Goal: Transaction & Acquisition: Purchase product/service

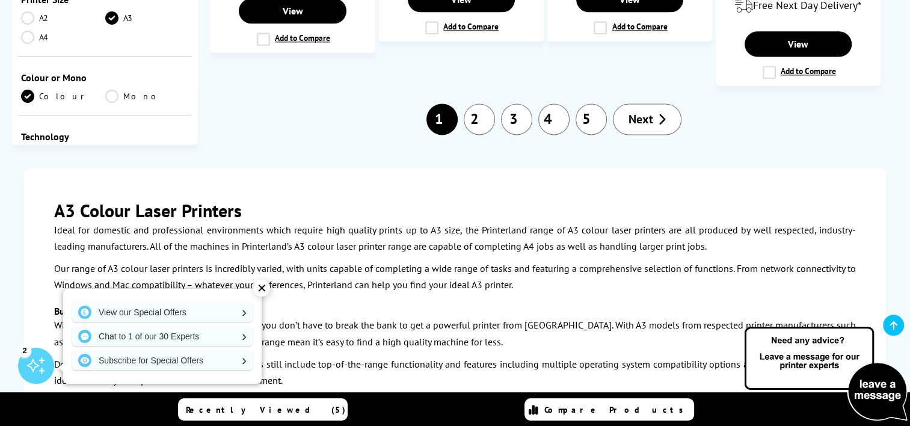
scroll to position [1685, 0]
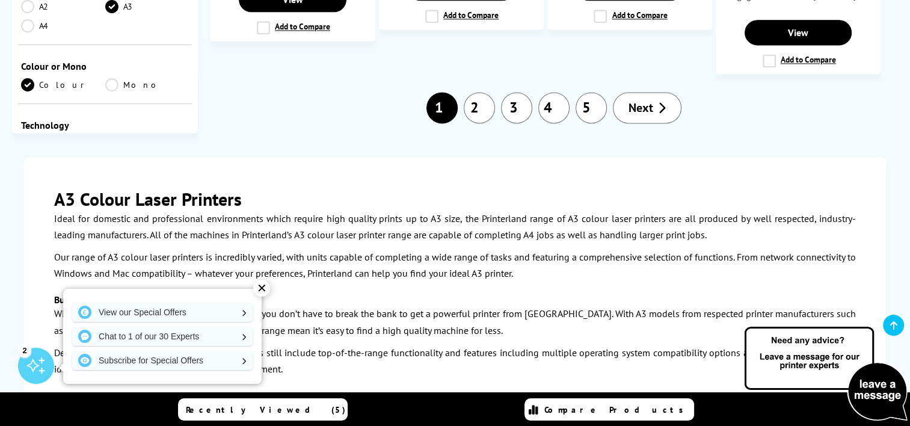
click at [646, 100] on span "Next" at bounding box center [641, 108] width 25 height 16
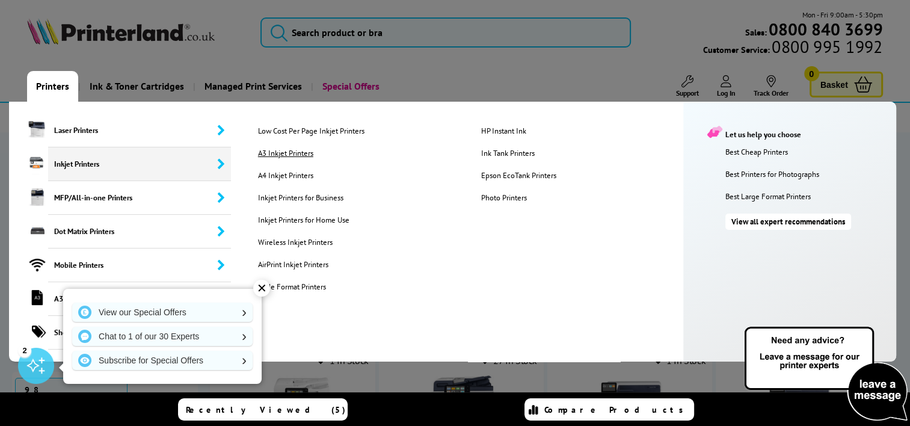
click at [287, 152] on link "A3 Inkjet Printers" at bounding box center [360, 153] width 222 height 10
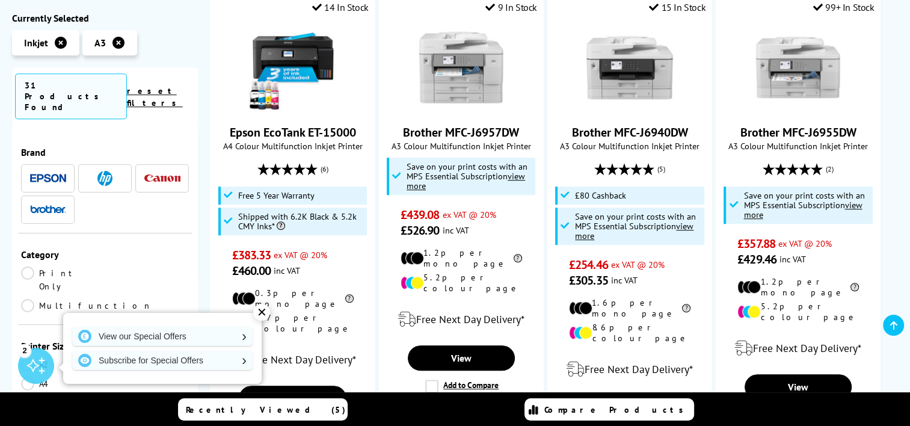
scroll to position [782, 0]
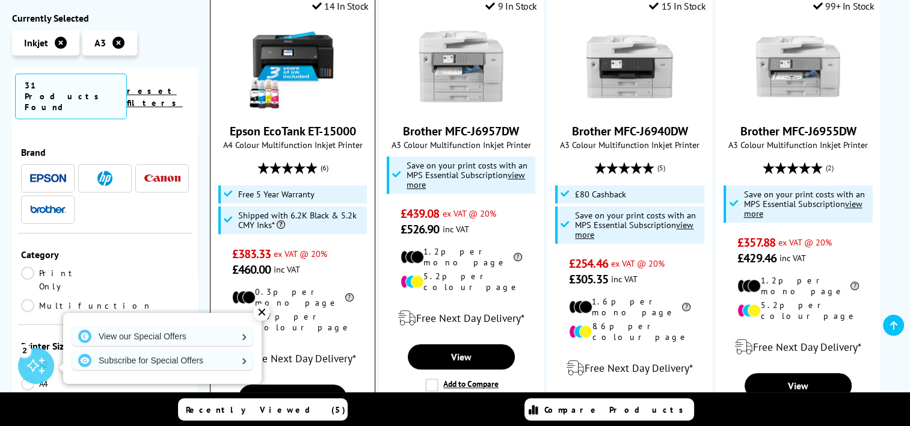
click at [269, 123] on link "Epson EcoTank ET-15000" at bounding box center [293, 131] width 126 height 16
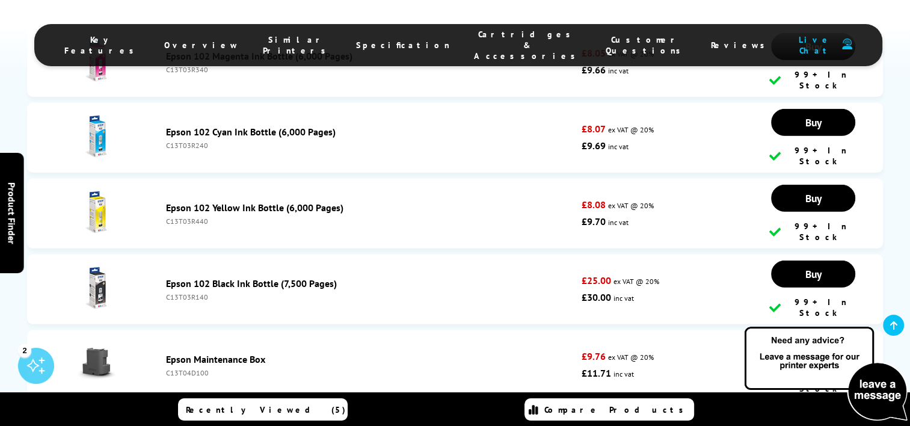
scroll to position [3670, 0]
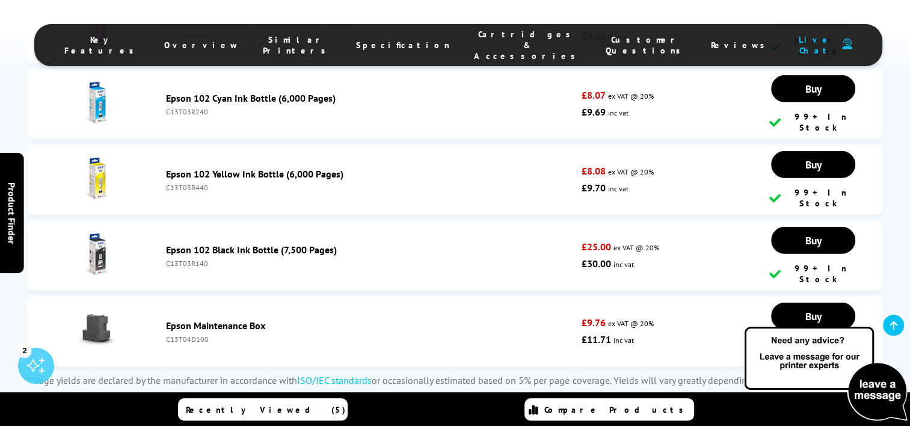
click at [219, 319] on link "Epson Maintenance Box" at bounding box center [215, 325] width 99 height 12
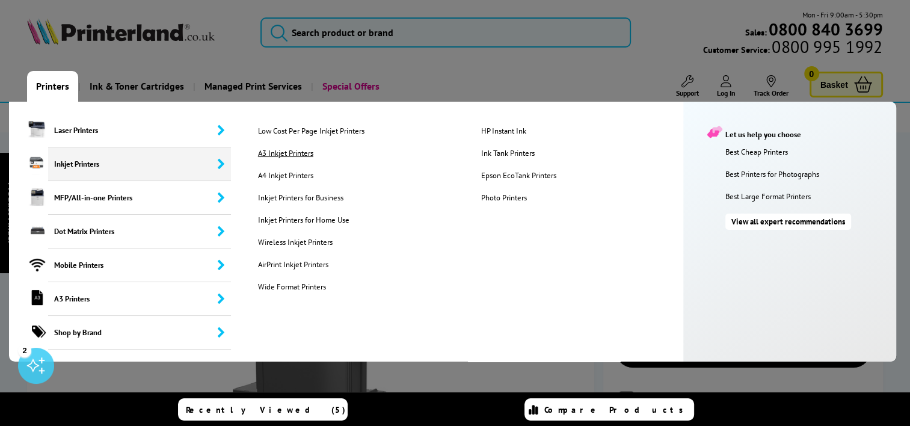
click at [293, 154] on link "A3 Inkjet Printers" at bounding box center [360, 153] width 222 height 10
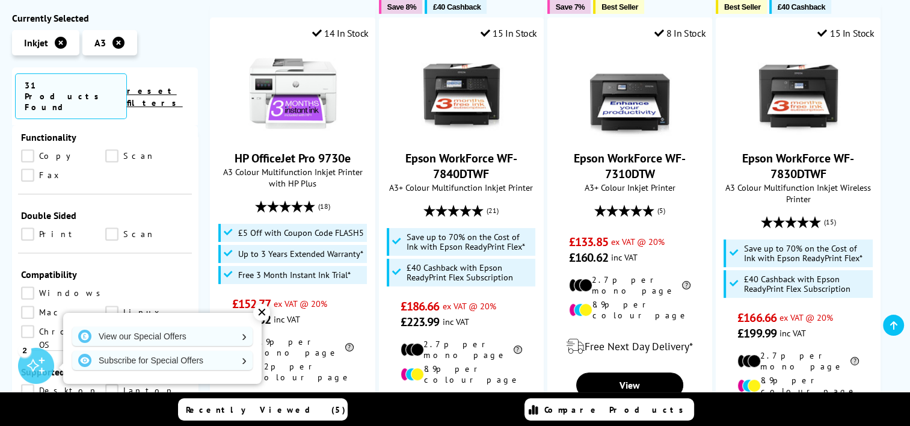
scroll to position [602, 0]
click at [24, 226] on link "Print" at bounding box center [63, 232] width 84 height 13
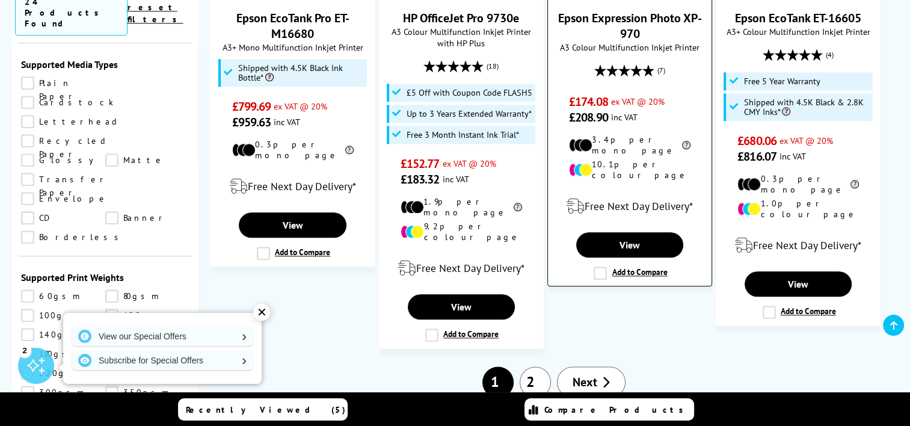
scroll to position [1384, 0]
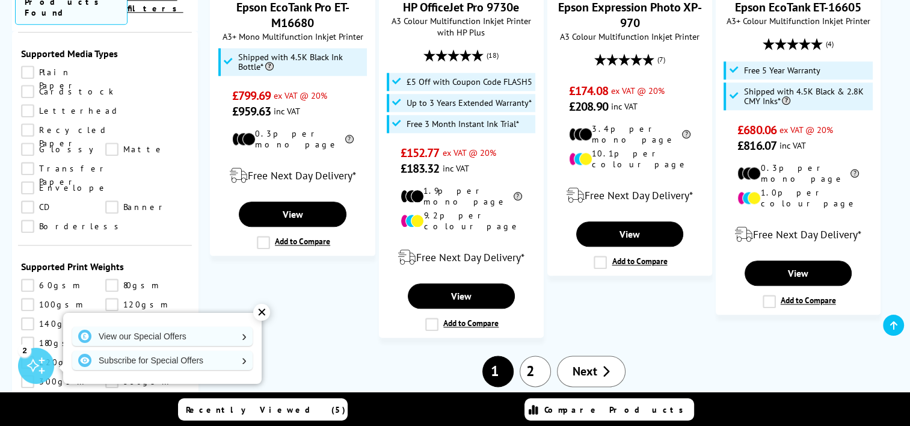
click at [529, 356] on link "2" at bounding box center [535, 371] width 31 height 31
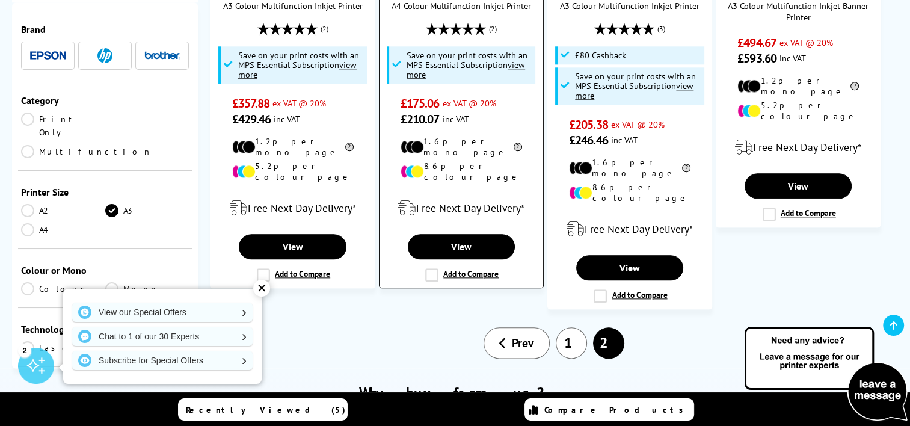
scroll to position [1384, 0]
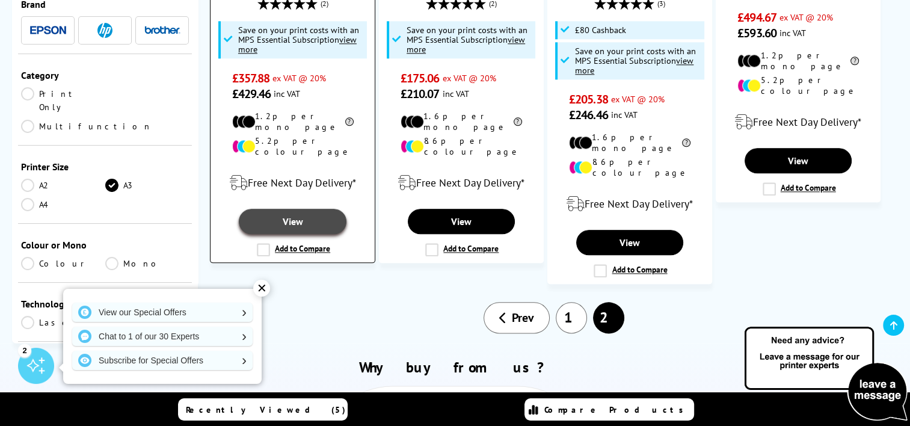
click at [303, 209] on link "View" at bounding box center [292, 221] width 107 height 25
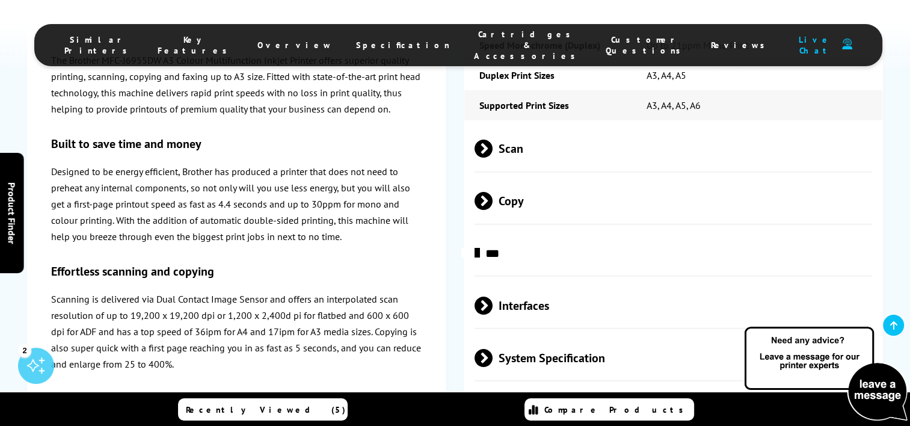
scroll to position [3068, 0]
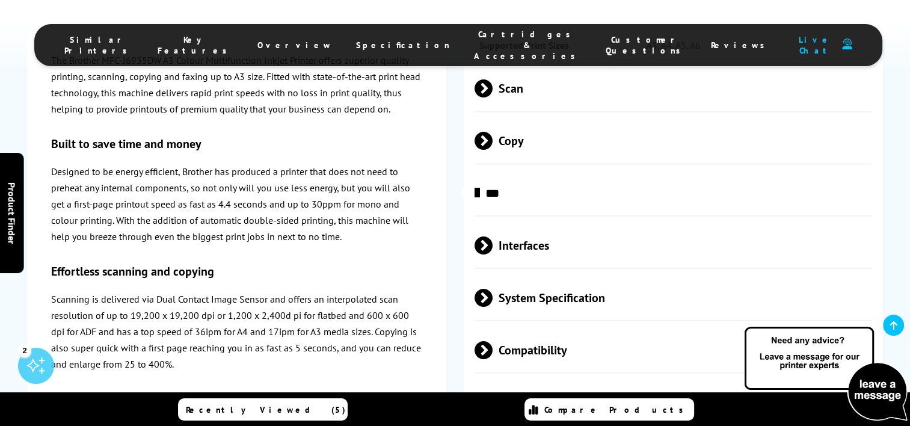
click at [543, 223] on span "Interfaces" at bounding box center [673, 245] width 397 height 45
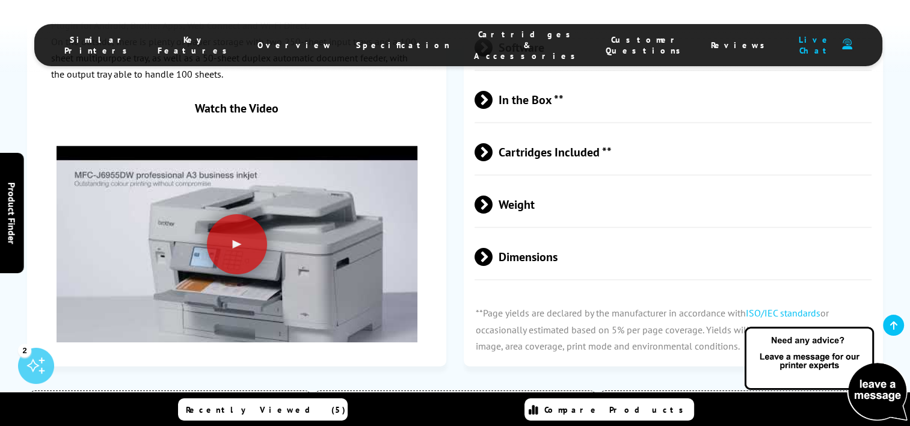
scroll to position [3790, 0]
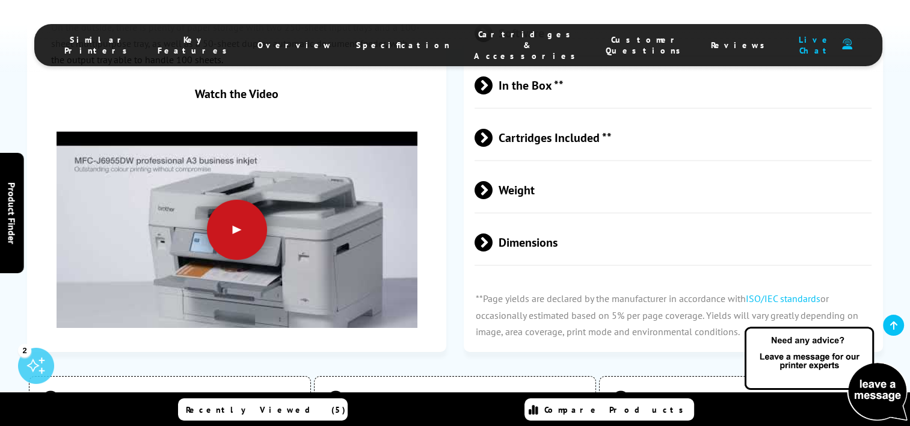
click at [243, 200] on div at bounding box center [237, 230] width 60 height 60
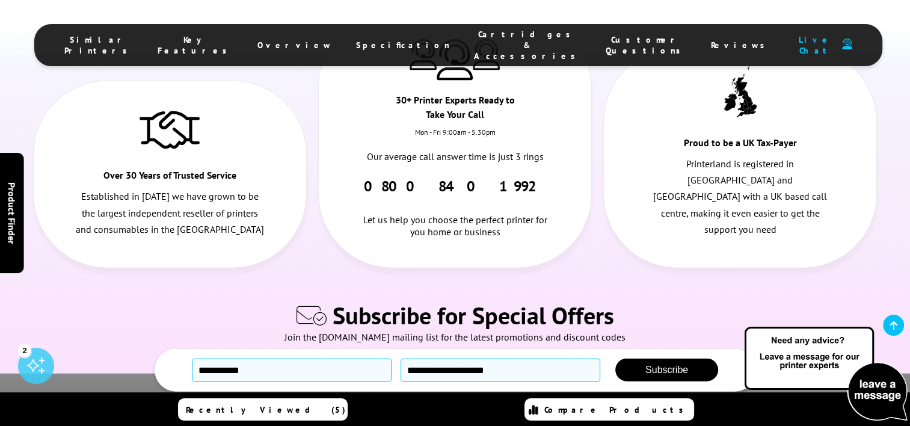
scroll to position [7270, 0]
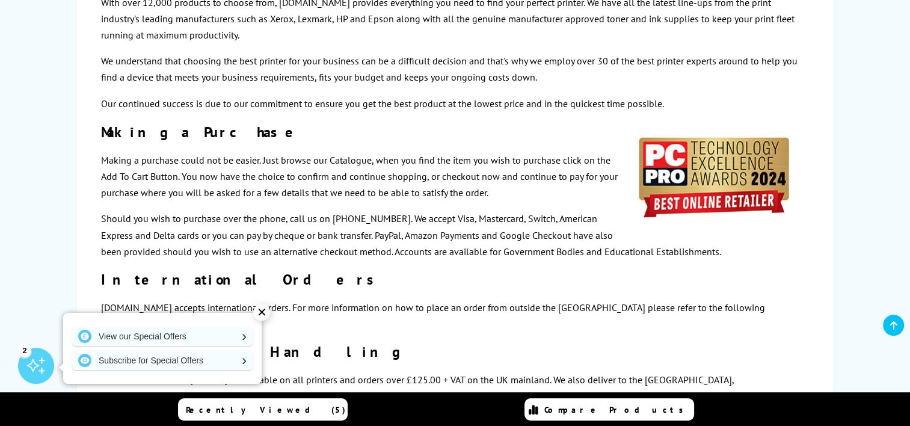
scroll to position [722, 0]
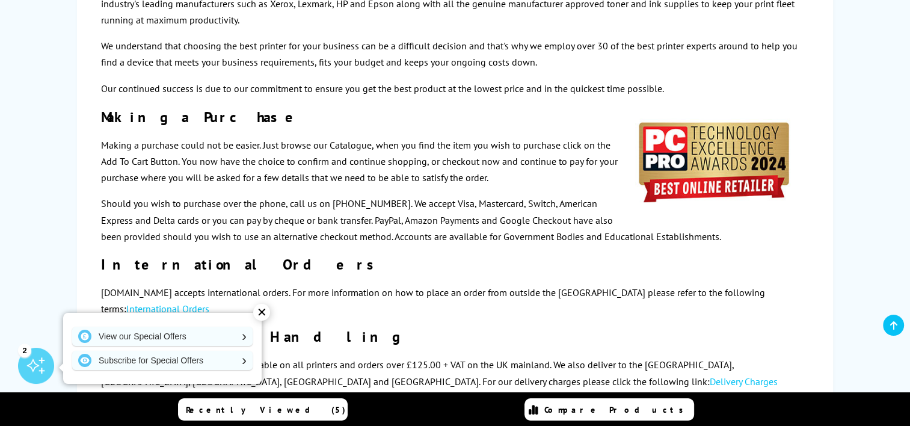
drag, startPoint x: 616, startPoint y: 163, endPoint x: 359, endPoint y: 183, distance: 257.7
click at [359, 196] on p "Should you wish to purchase over the phone, call us on 0800 840 1992. We accept…" at bounding box center [455, 220] width 708 height 49
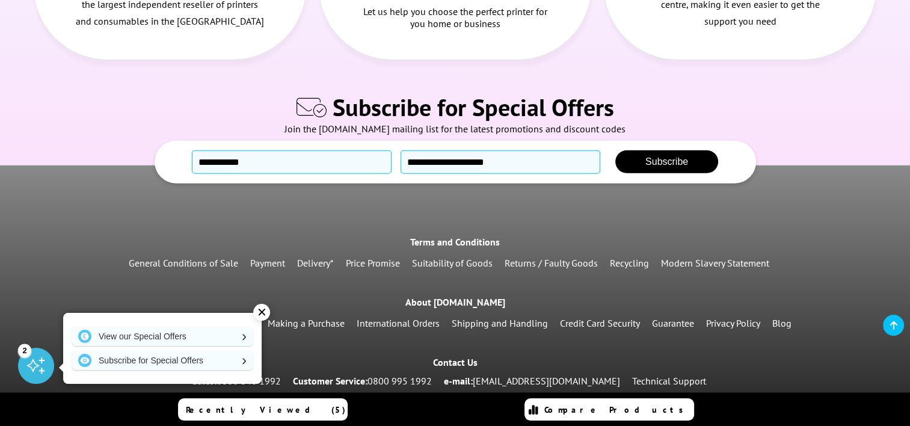
scroll to position [3309, 0]
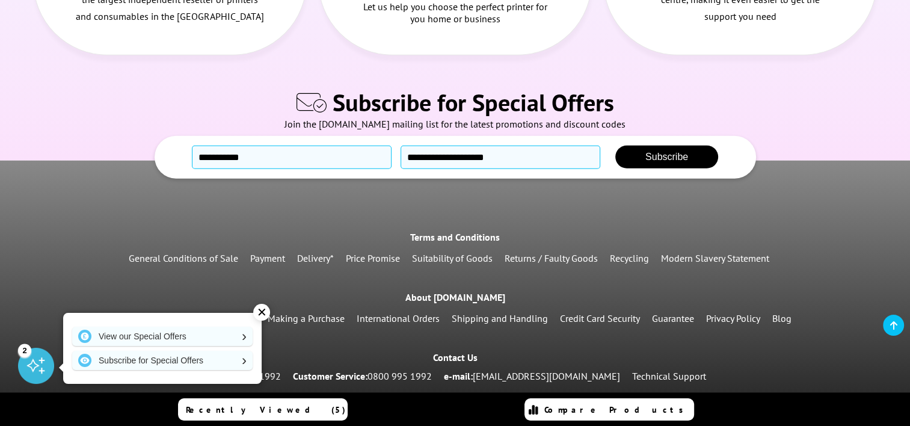
click at [274, 252] on link "Payment" at bounding box center [267, 258] width 35 height 12
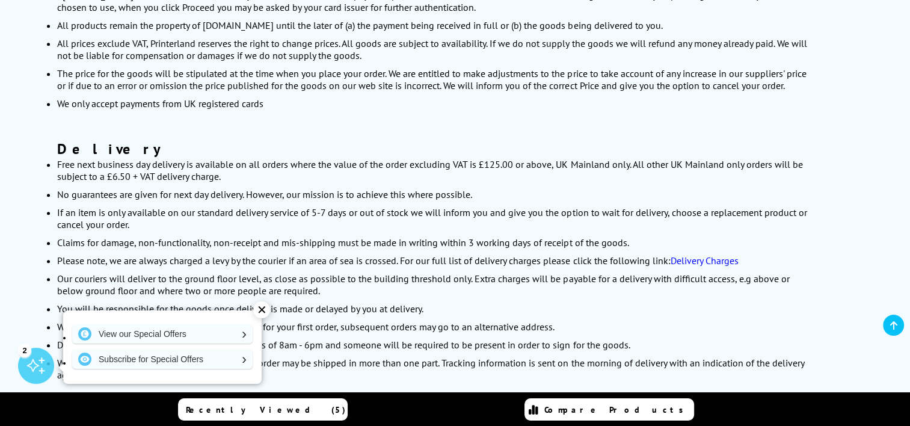
scroll to position [753, 0]
